Goal: Information Seeking & Learning: Find an Auditor

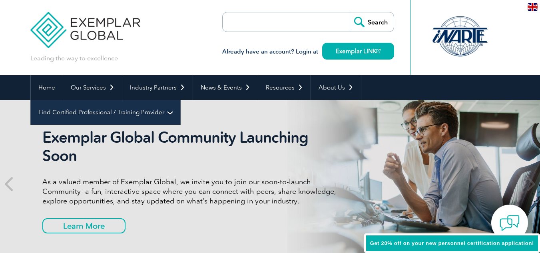
scroll to position [15, 0]
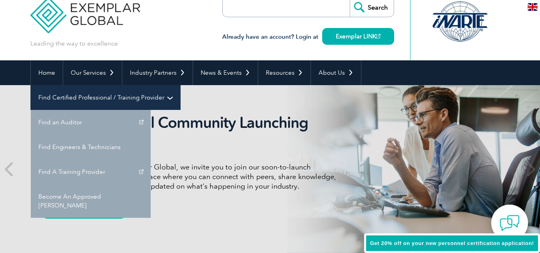
click at [180, 85] on link "Find Certified Professional / Training Provider" at bounding box center [105, 97] width 149 height 25
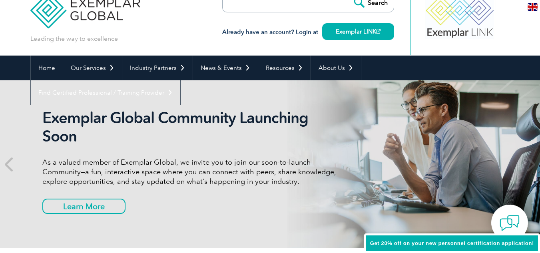
scroll to position [15, 0]
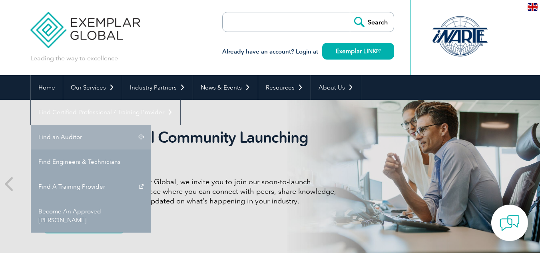
click at [151, 125] on link "Find an Auditor" at bounding box center [91, 137] width 120 height 25
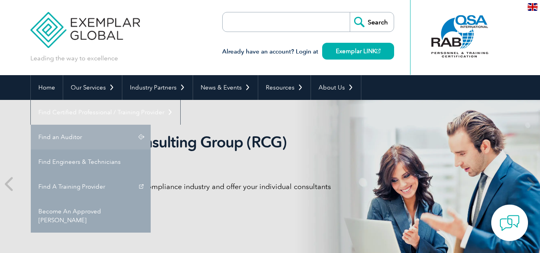
click at [151, 125] on link "Find an Auditor" at bounding box center [91, 137] width 120 height 25
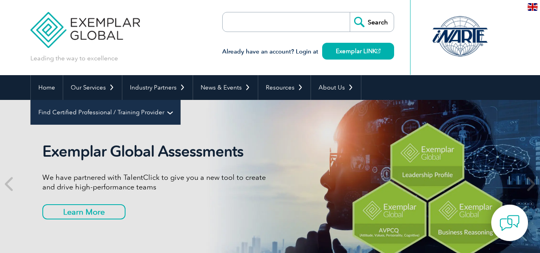
click at [180, 100] on link "Find Certified Professional / Training Provider" at bounding box center [105, 112] width 149 height 25
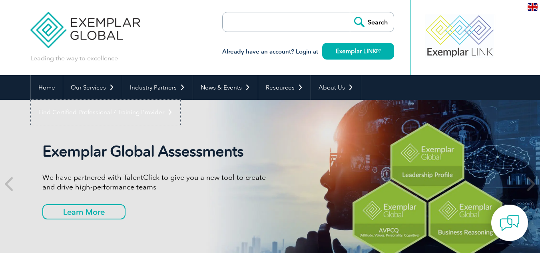
drag, startPoint x: 404, startPoint y: 99, endPoint x: 391, endPoint y: 106, distance: 14.1
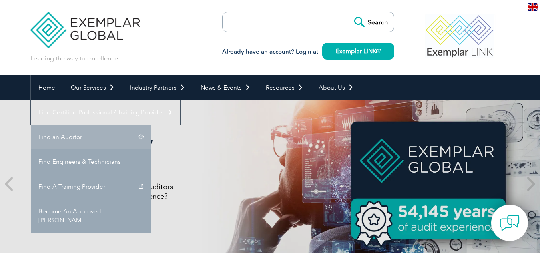
click at [151, 125] on link "Find an Auditor" at bounding box center [91, 137] width 120 height 25
